Goal: Complete application form: Complete application form

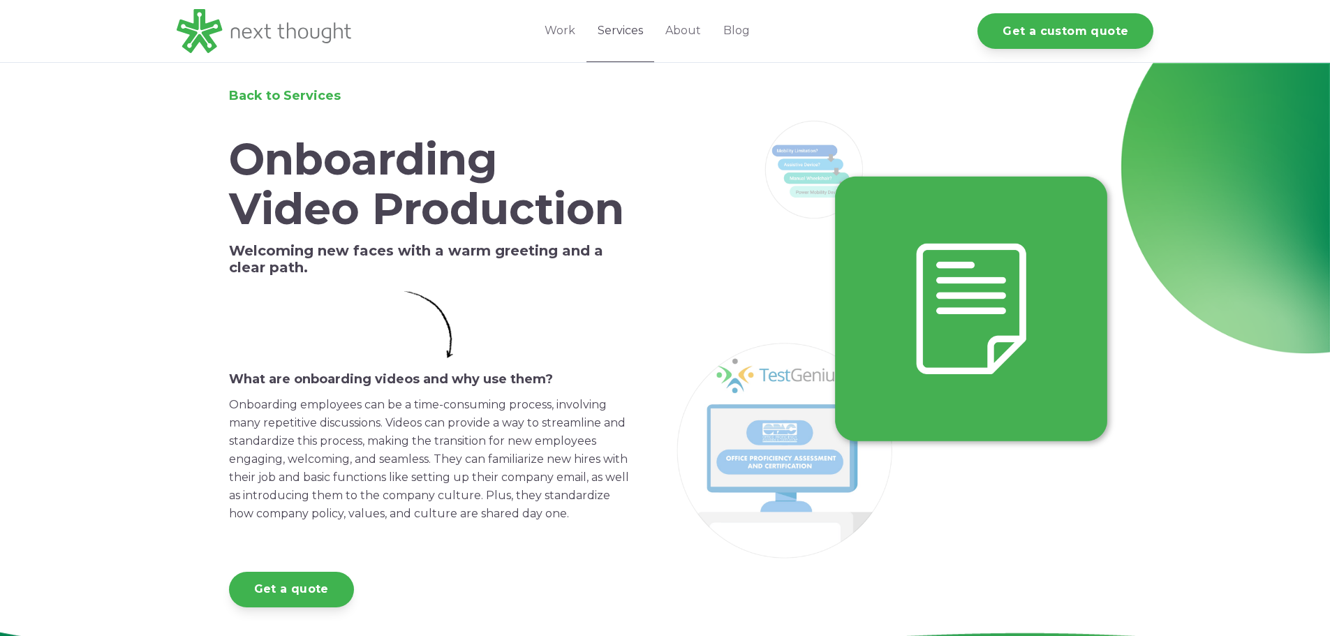
click at [633, 28] on link "Services" at bounding box center [621, 31] width 68 height 62
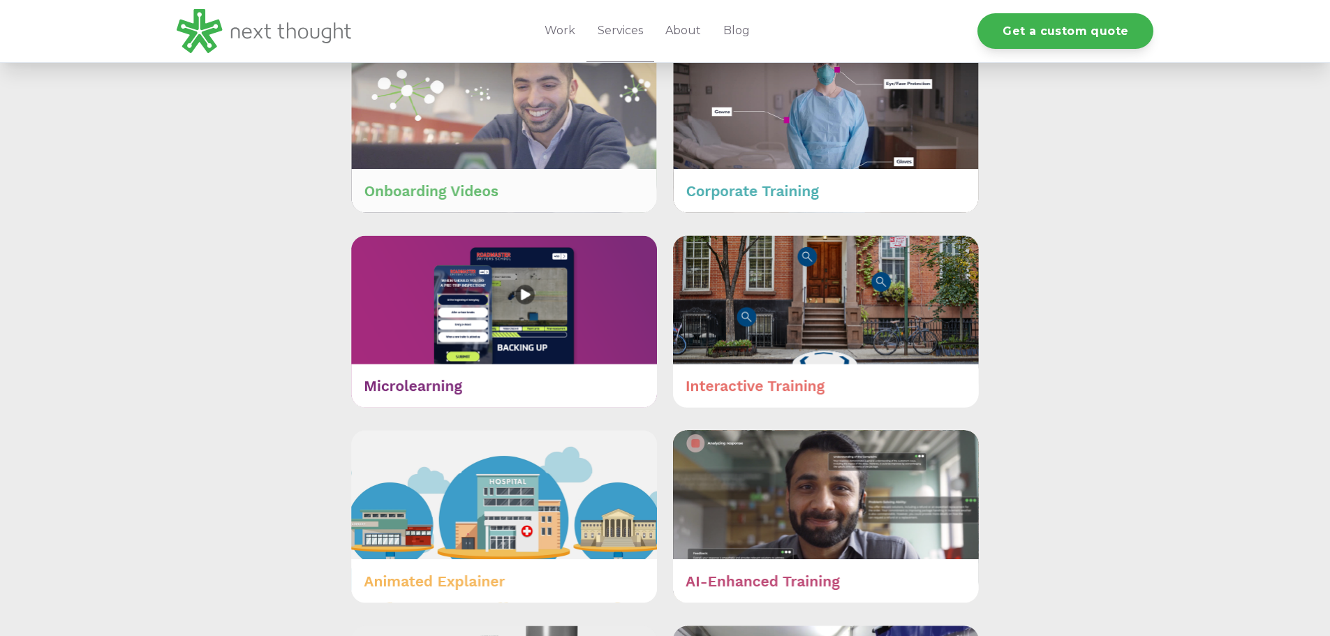
scroll to position [628, 0]
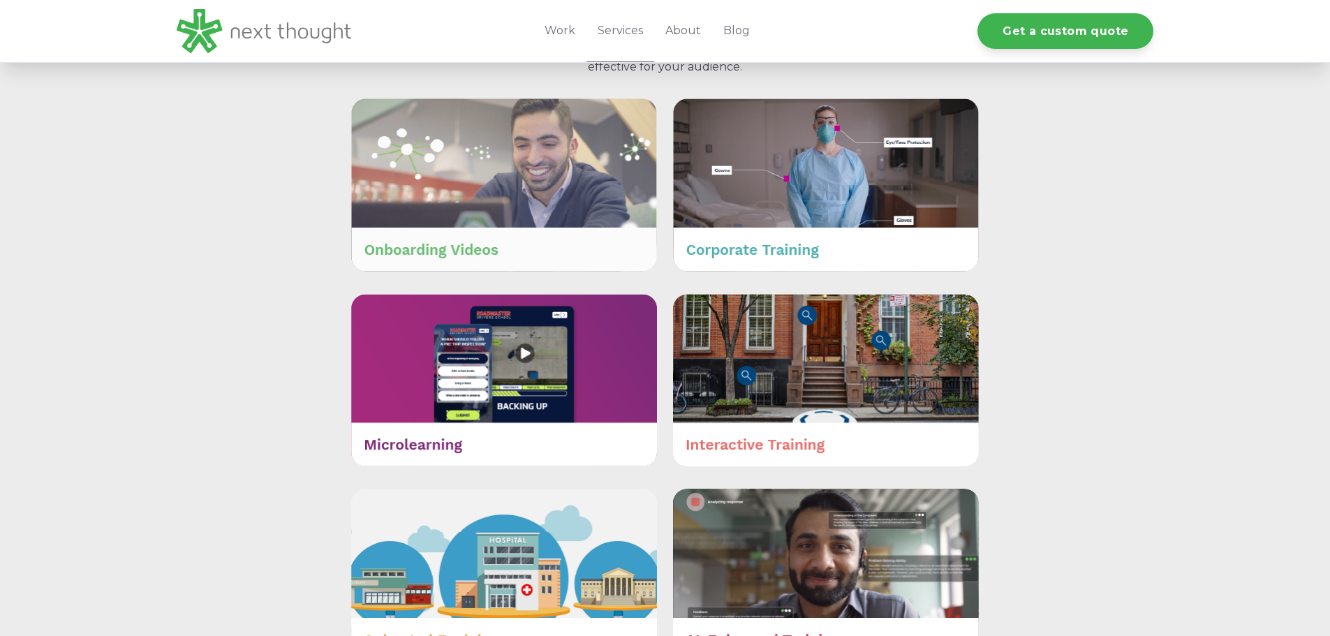
click at [458, 235] on img at bounding box center [504, 184] width 306 height 172
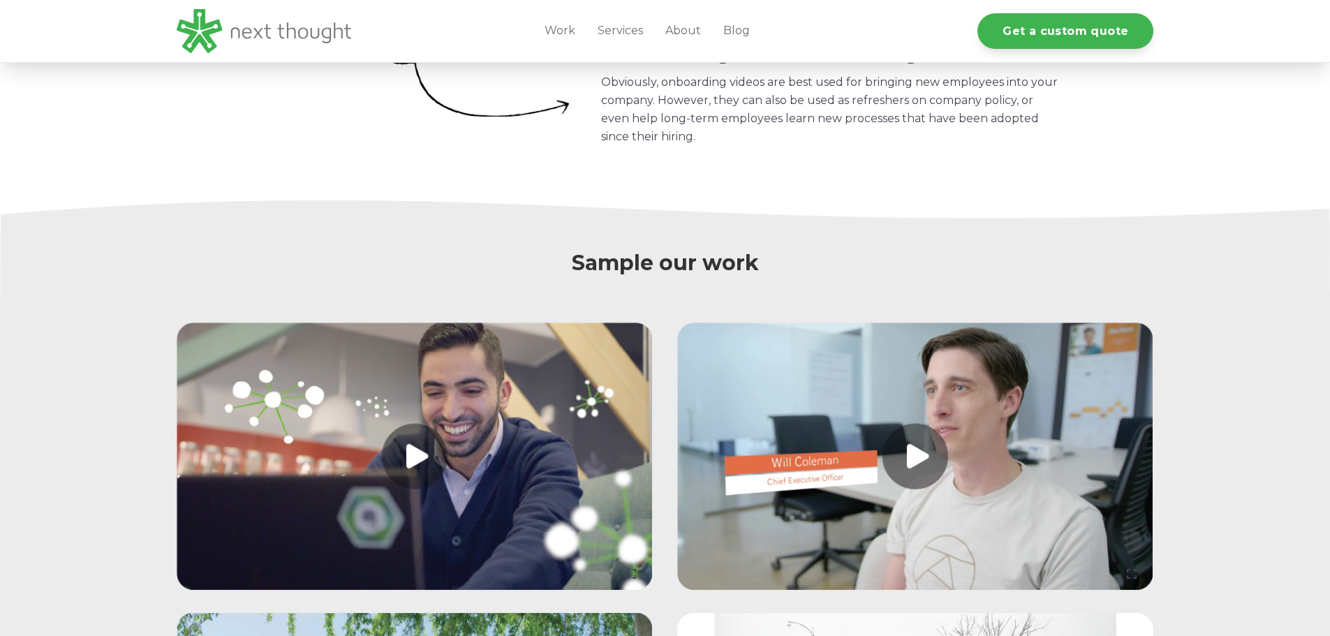
scroll to position [1187, 0]
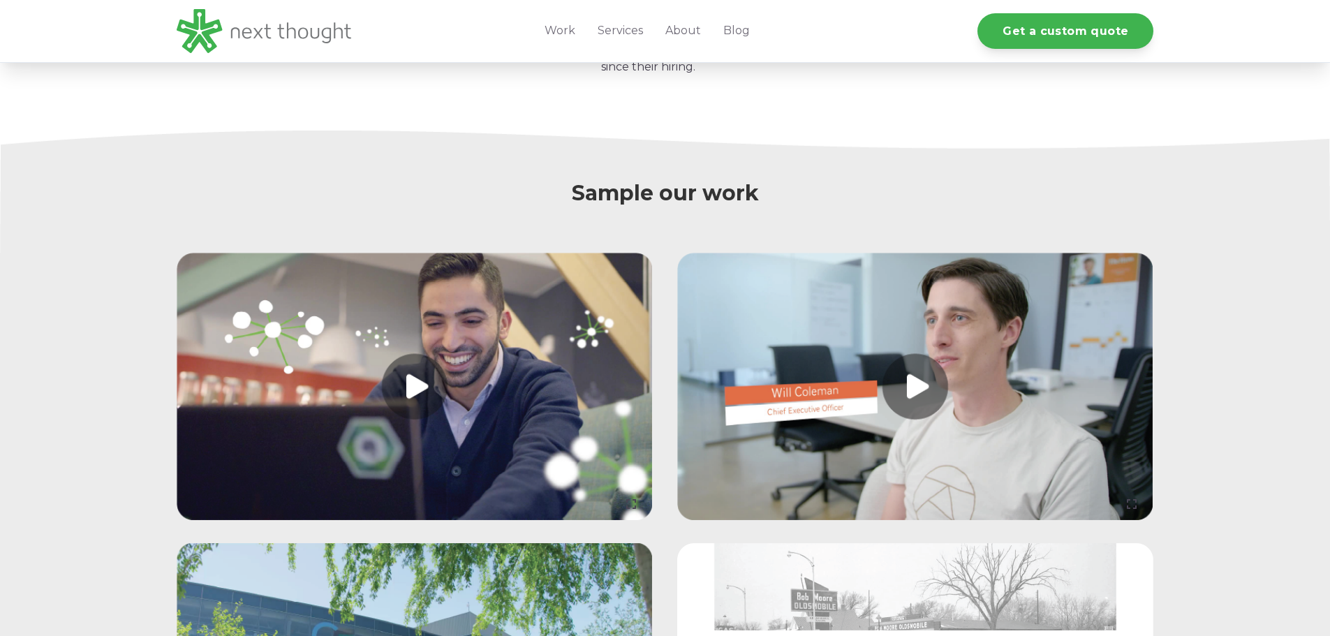
click at [913, 414] on link at bounding box center [915, 387] width 476 height 268
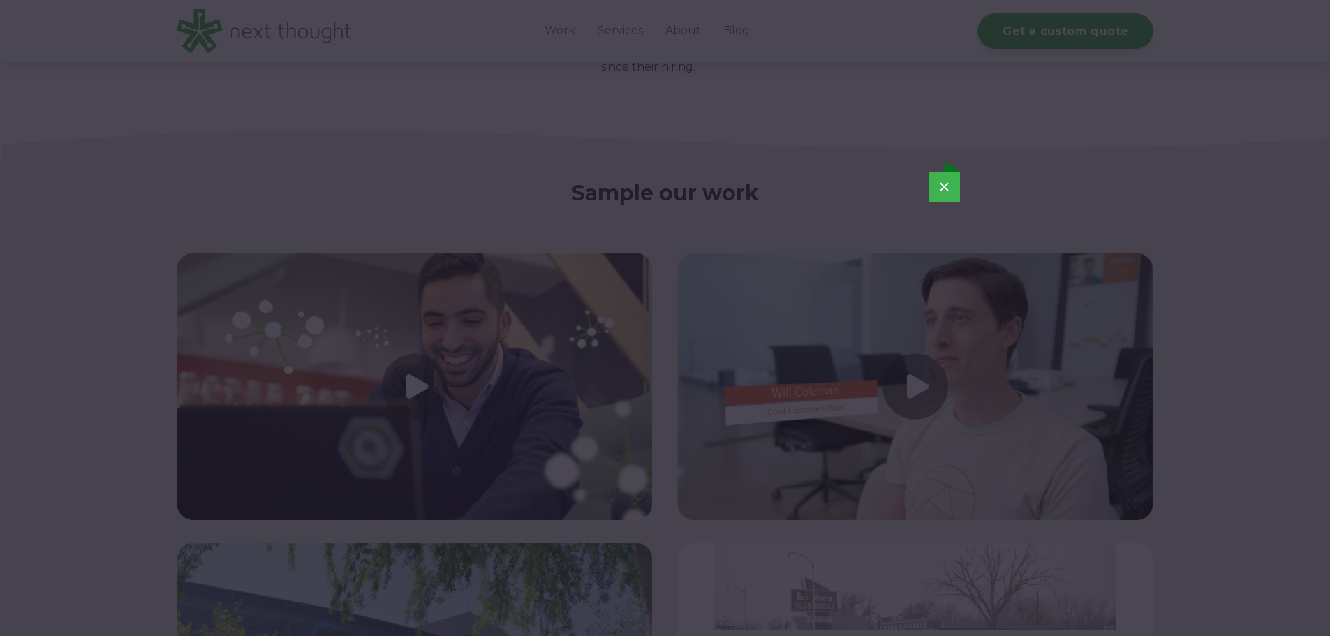
click at [946, 186] on button "×" at bounding box center [944, 187] width 31 height 31
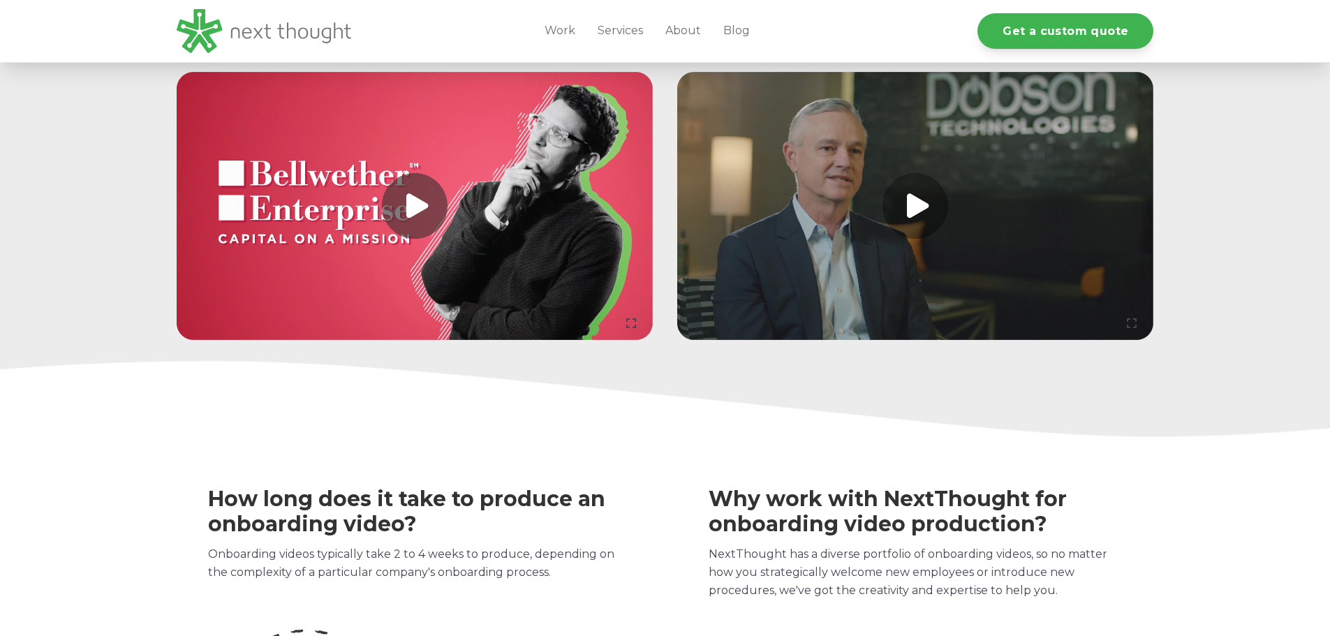
scroll to position [1955, 0]
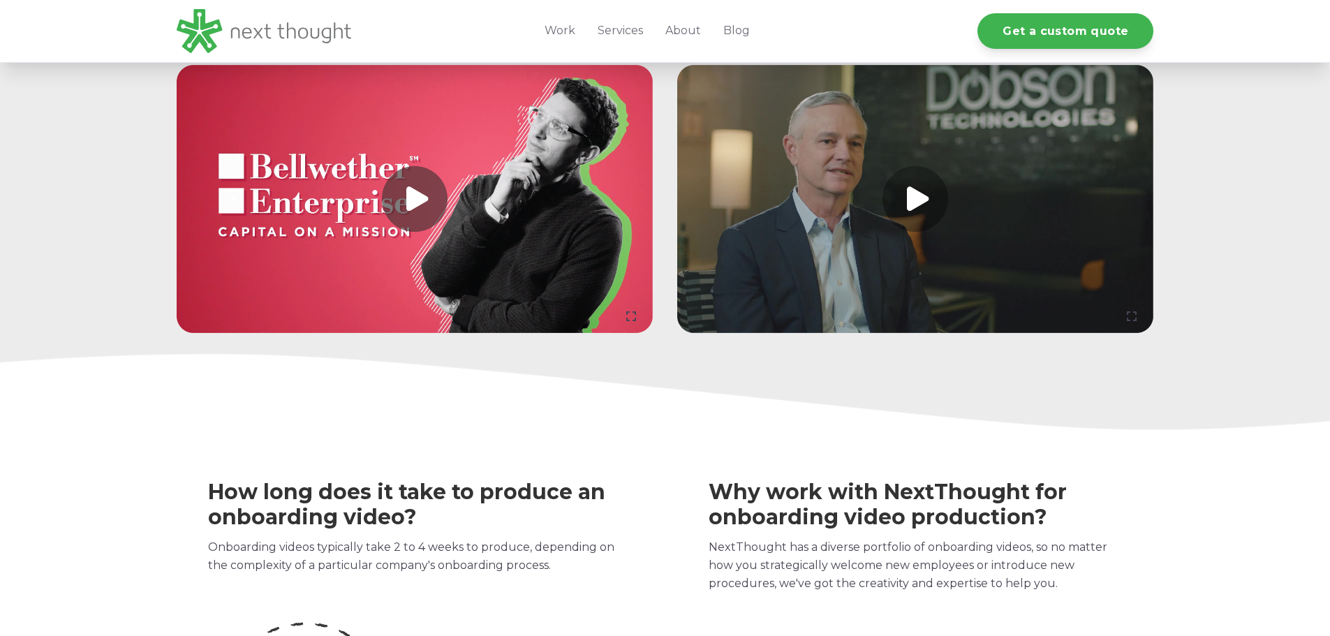
click at [922, 216] on link at bounding box center [915, 199] width 476 height 268
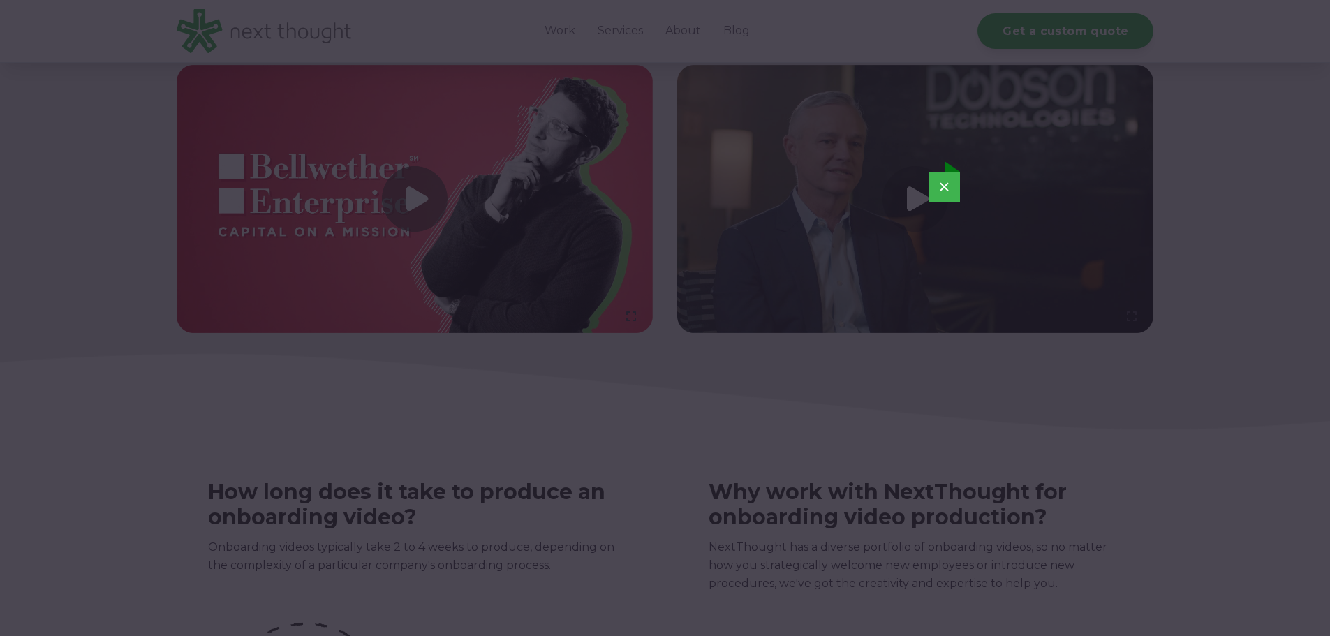
click at [945, 187] on button "×" at bounding box center [944, 187] width 31 height 31
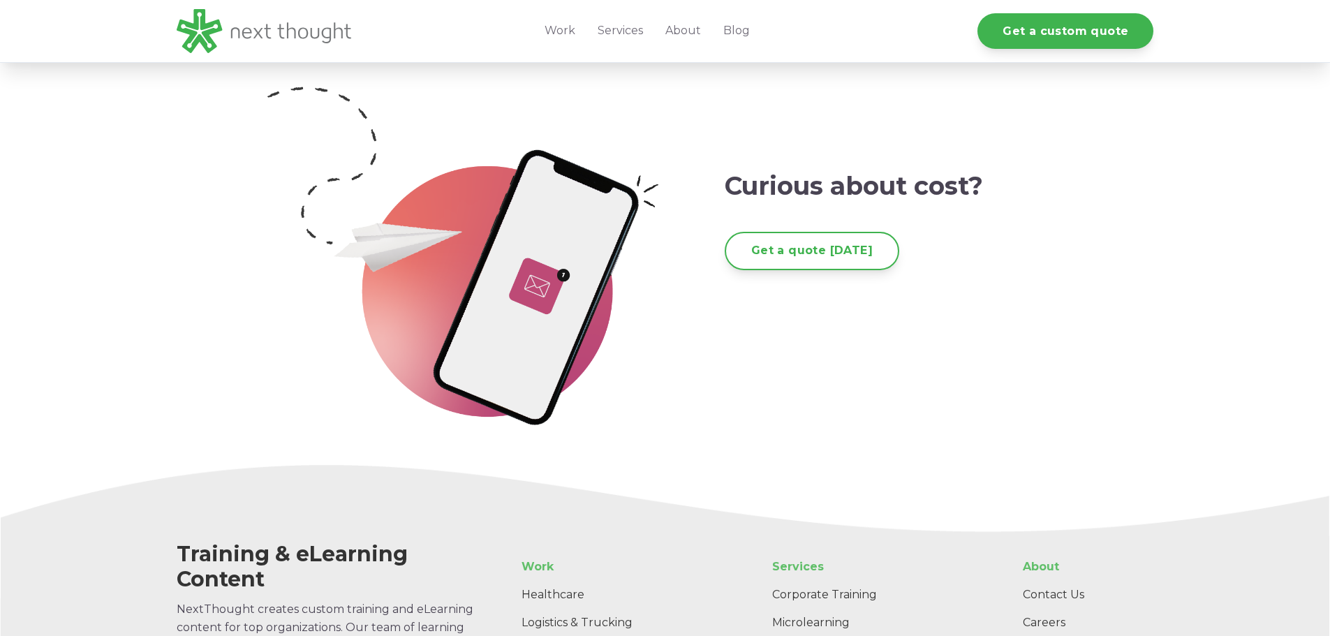
scroll to position [2514, 0]
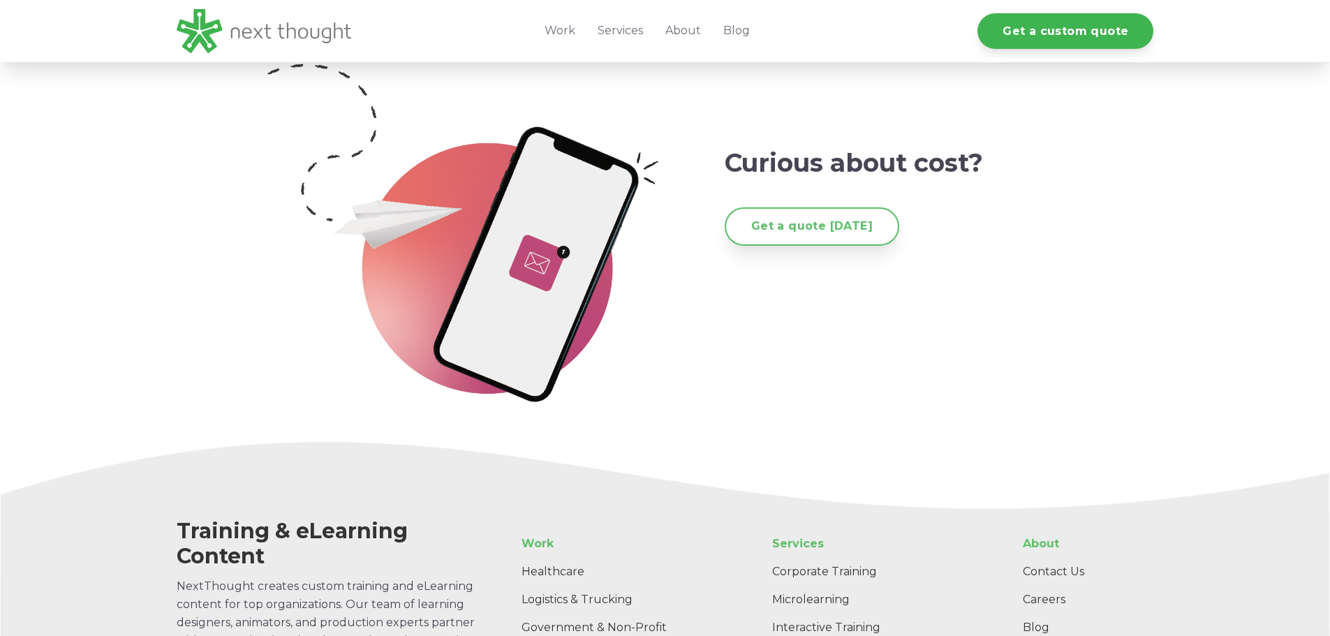
click at [825, 242] on link "Get a quote today" at bounding box center [812, 226] width 175 height 38
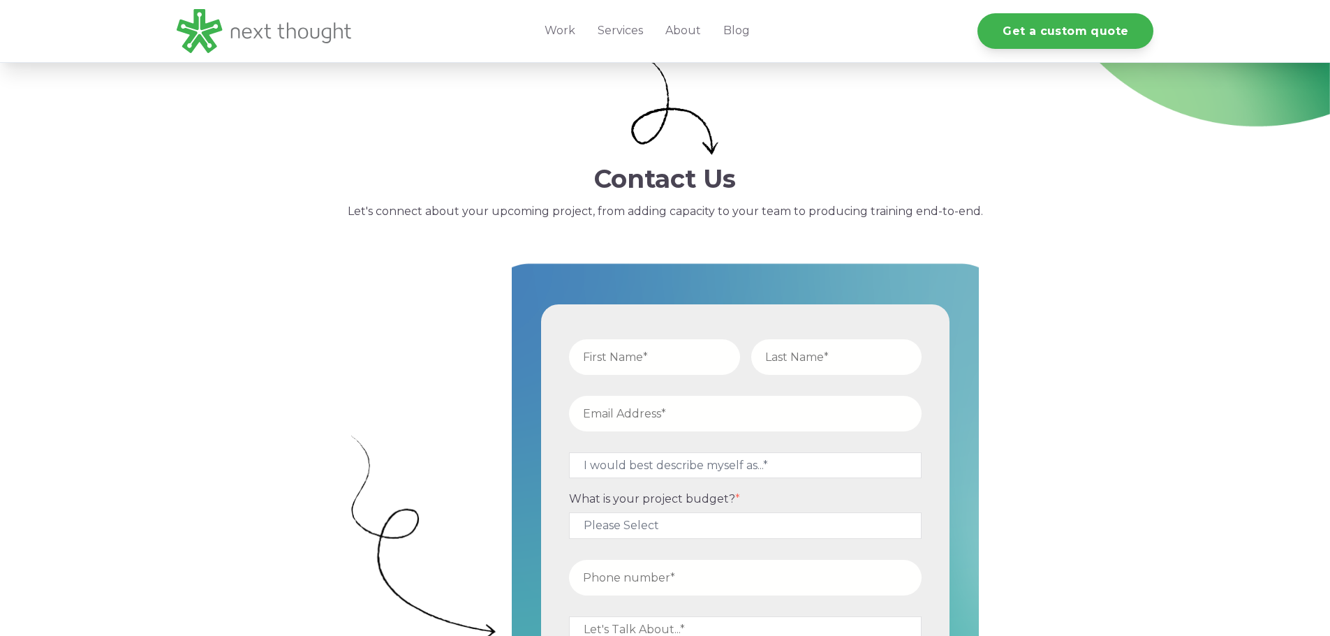
type input "Crystal"
type input "Kleindorfer"
type input "ckleindorfer@suncolumbus.com"
type input "16147960518"
click at [641, 466] on select "I would best describe myself as...* Other I am an executive or owner of a compa…" at bounding box center [745, 465] width 353 height 26
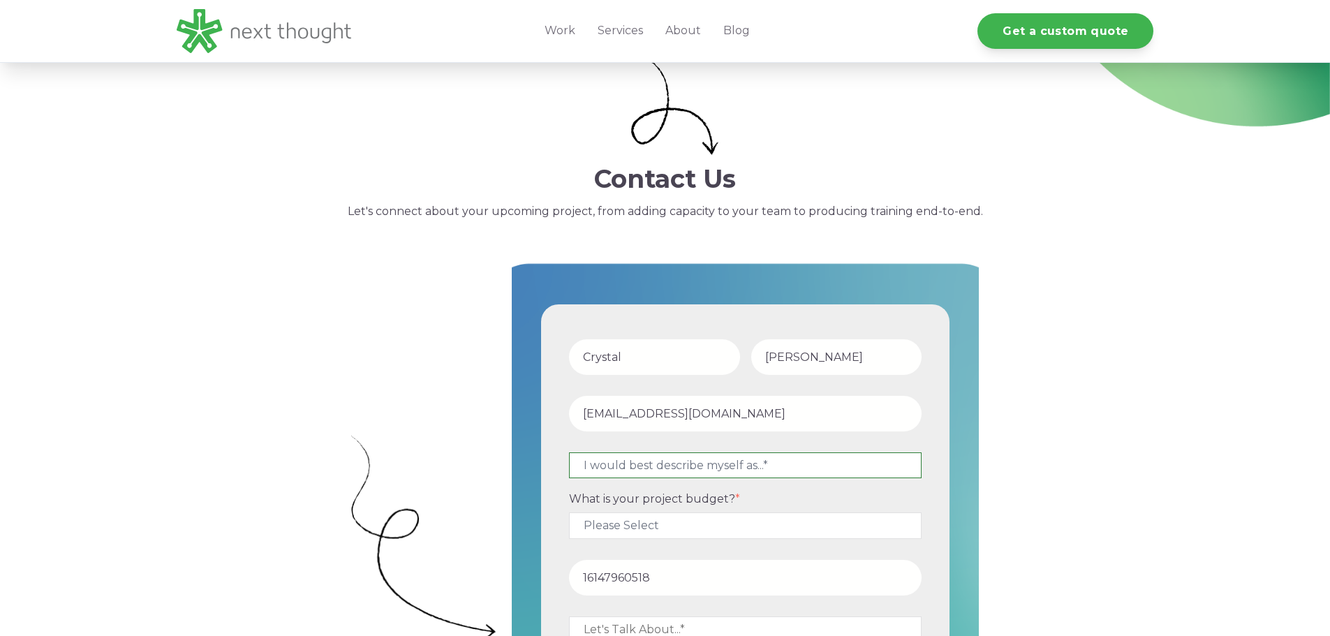
select select "persona_5"
click at [569, 452] on select "I would best describe myself as...* Other I am an executive or owner of a compa…" at bounding box center [745, 465] width 353 height 26
click at [585, 523] on select "Please Select $5,000 - $15,000 $15,000 - $25,000 $25,000 - $50,000 $50,000+" at bounding box center [745, 526] width 353 height 26
select select "$5,000 - $15,000"
click at [569, 513] on select "Please Select $5,000 - $15,000 $15,000 - $25,000 $25,000 - $50,000 $50,000+" at bounding box center [745, 526] width 353 height 26
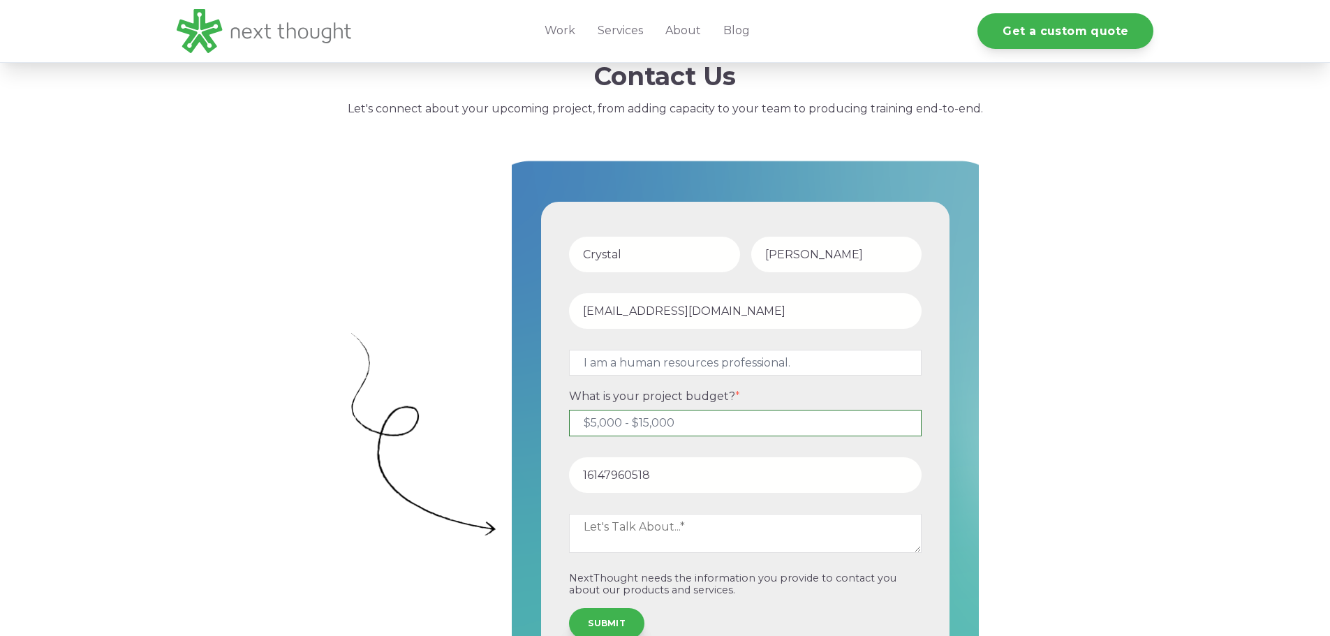
scroll to position [419, 0]
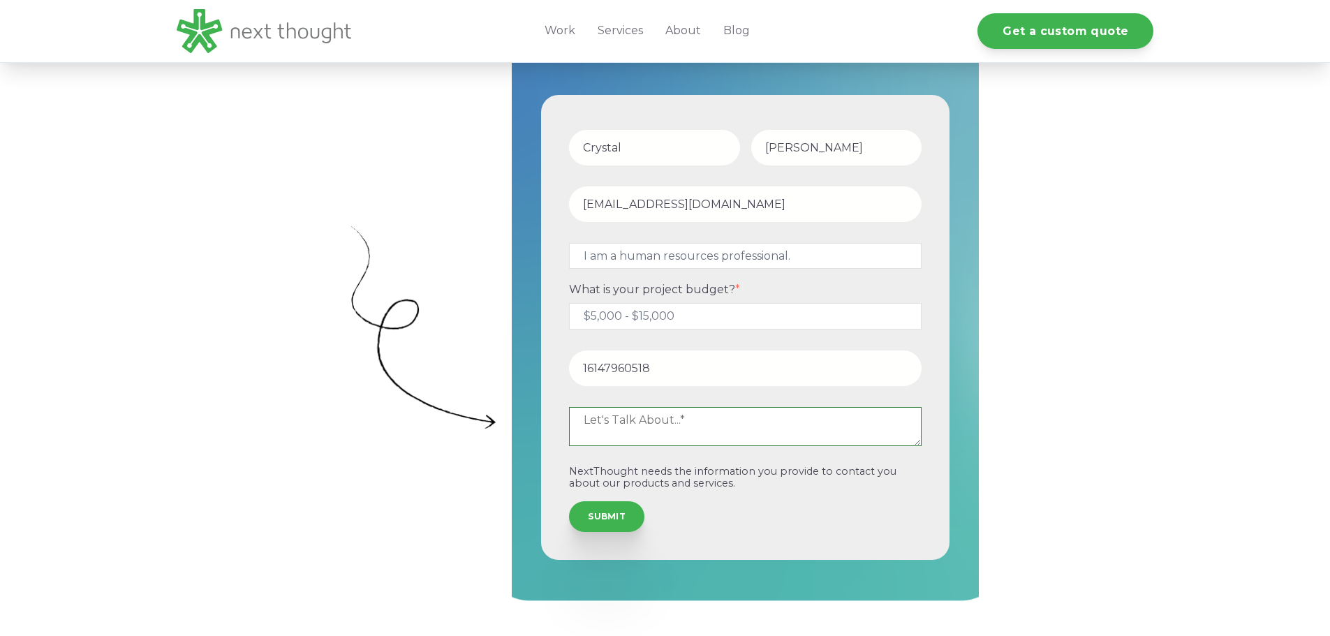
click at [610, 425] on textarea at bounding box center [745, 426] width 353 height 39
type textarea "Hello, I am looking to create an new hire welcome video for our new hires, prio…"
click at [619, 513] on input "SUBMIT" at bounding box center [606, 515] width 75 height 31
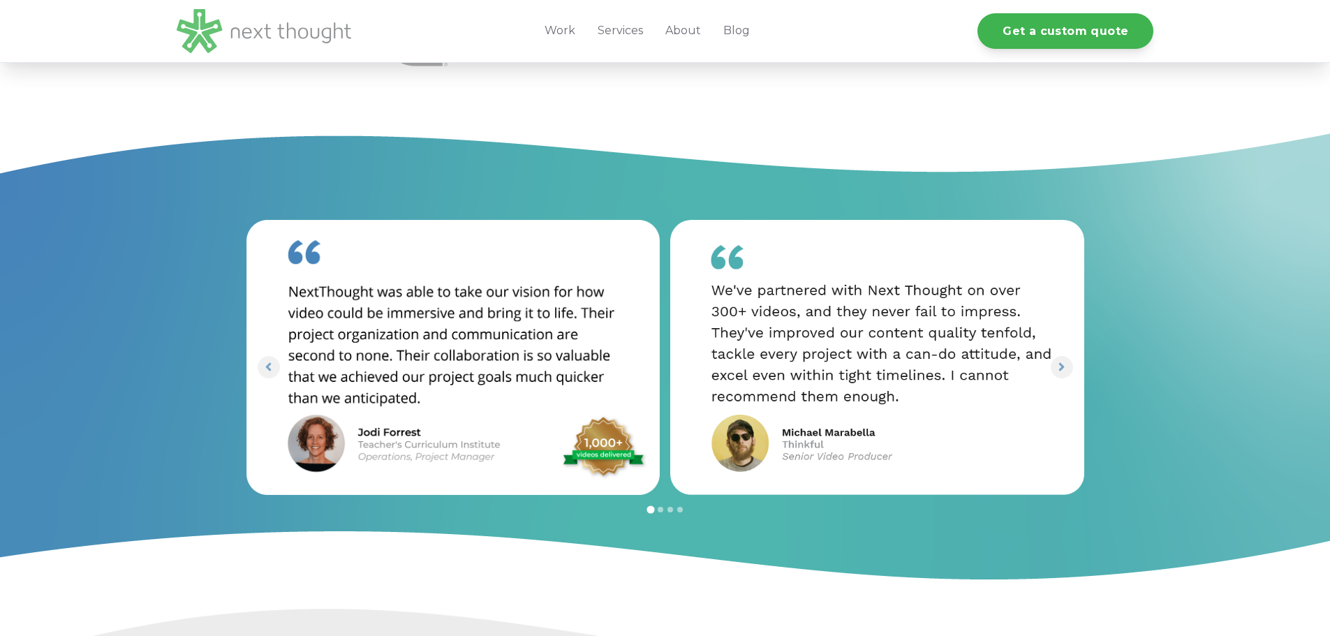
scroll to position [279, 0]
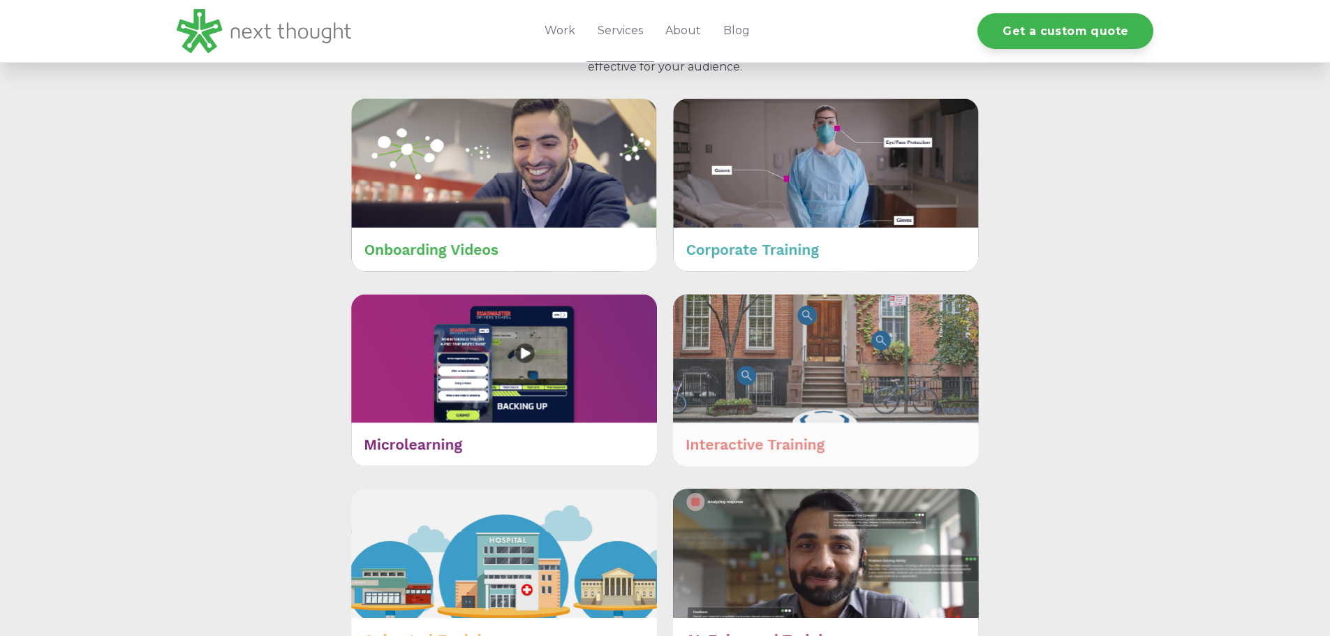
click at [847, 387] on img at bounding box center [826, 380] width 306 height 173
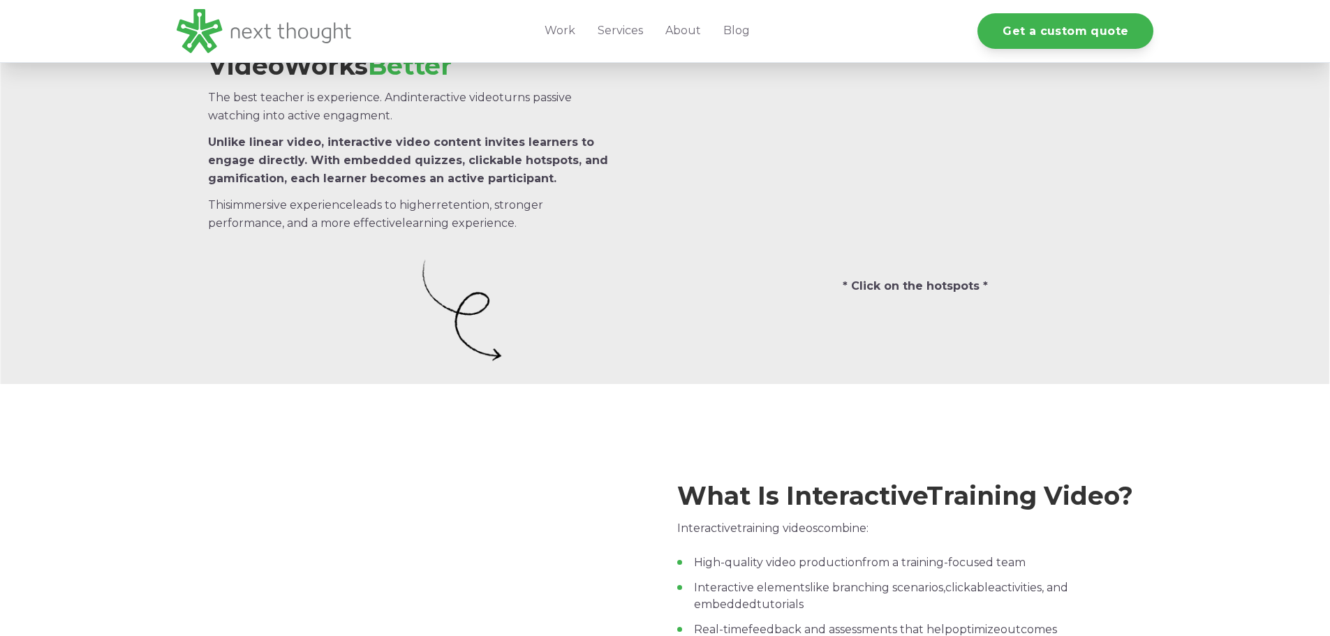
scroll to position [209, 0]
